Goal: Check status: Check status

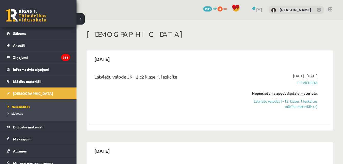
scroll to position [77, 0]
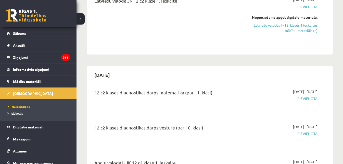
click at [18, 114] on span "Izlabotās" at bounding box center [15, 113] width 15 height 4
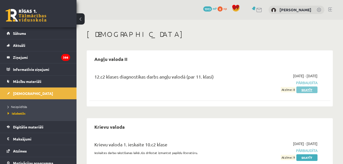
click at [306, 91] on link "Skatīt" at bounding box center [307, 89] width 21 height 7
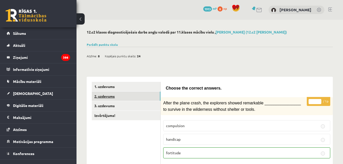
click at [119, 95] on link "2. uzdevums" at bounding box center [126, 95] width 69 height 9
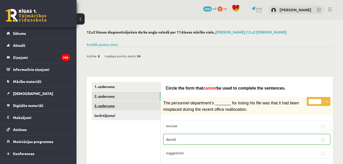
click at [122, 106] on link "3. uzdevums" at bounding box center [126, 105] width 69 height 9
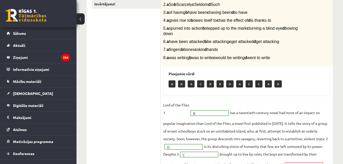
scroll to position [9, 0]
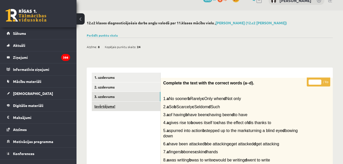
click at [106, 107] on link "Izvērtējums!" at bounding box center [126, 105] width 69 height 9
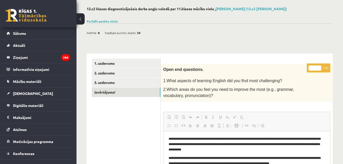
scroll to position [0, 0]
